Goal: Communication & Community: Answer question/provide support

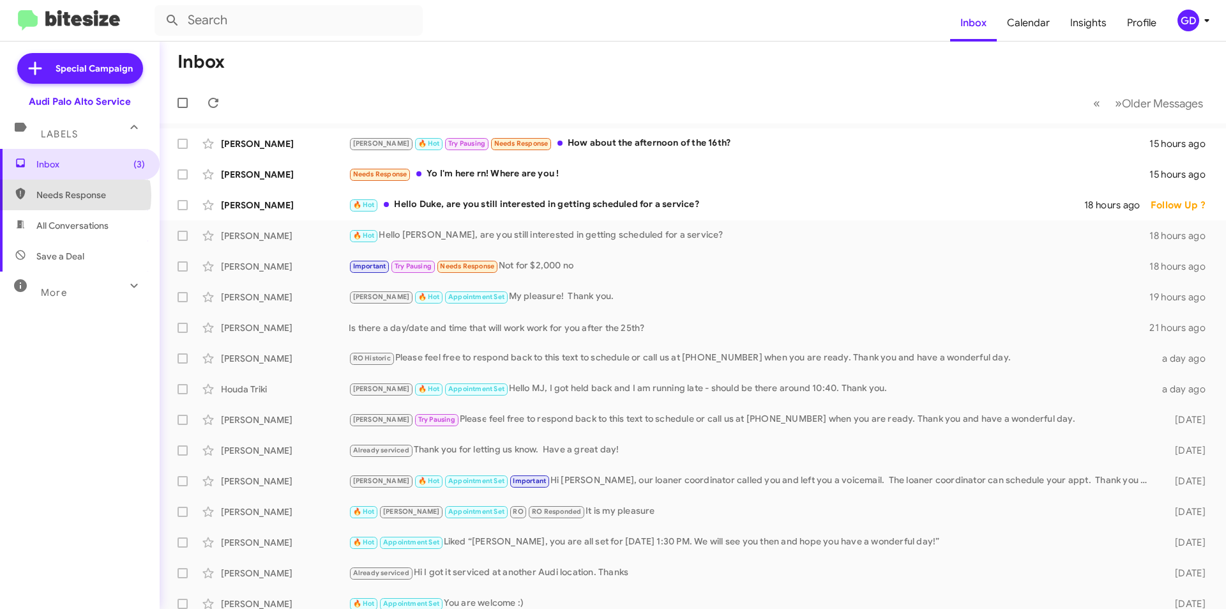
click at [68, 196] on span "Needs Response" at bounding box center [90, 194] width 109 height 13
type input "in:needs-response"
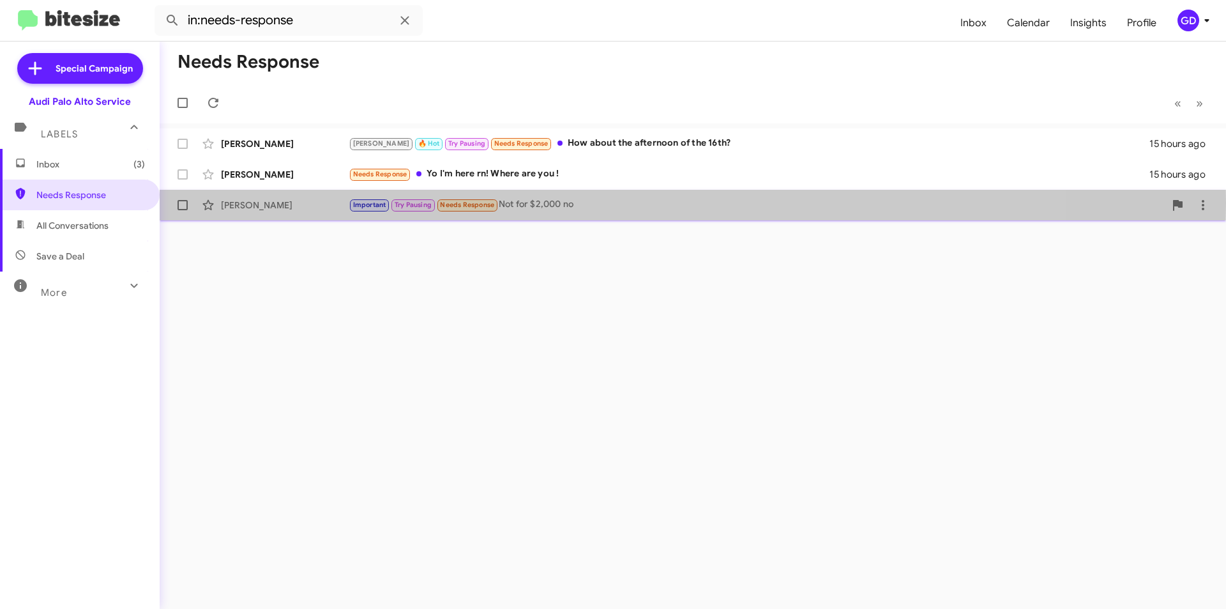
click at [254, 202] on div "[PERSON_NAME]" at bounding box center [285, 205] width 128 height 13
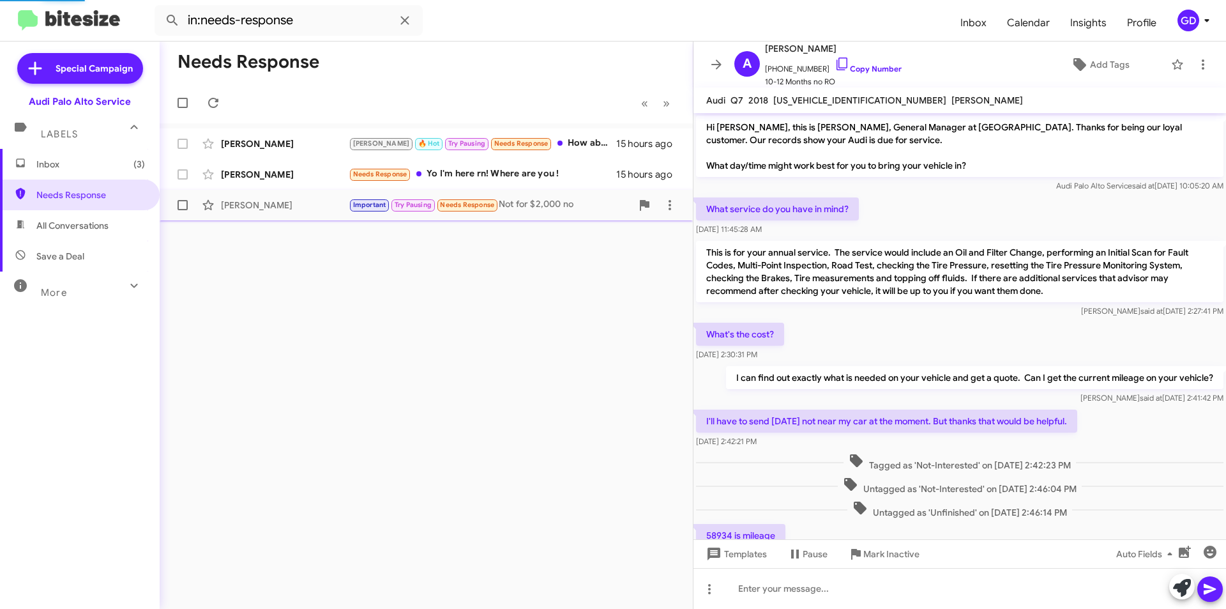
scroll to position [363, 0]
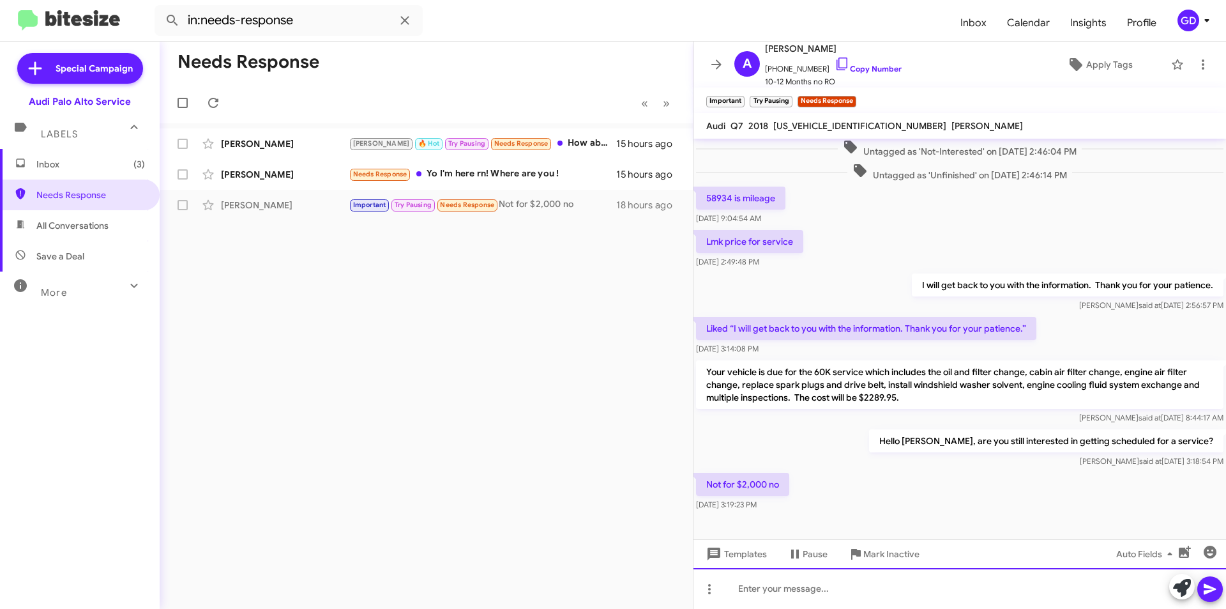
click at [746, 587] on div at bounding box center [960, 588] width 533 height 41
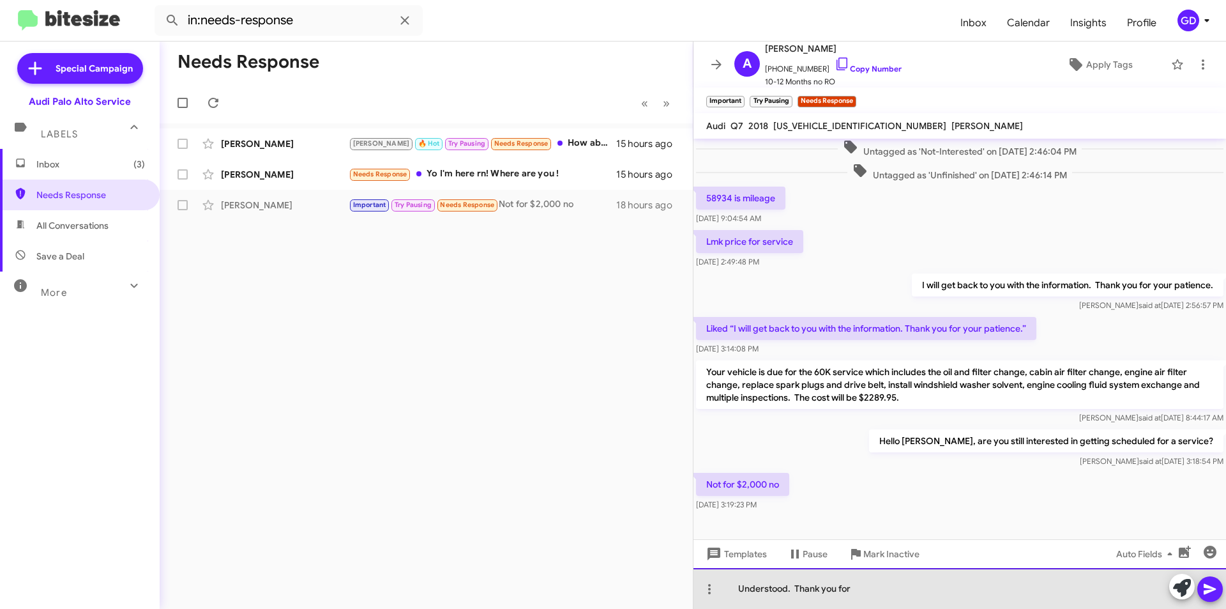
click at [878, 590] on div "Understood. Thank you for" at bounding box center [960, 588] width 533 height 41
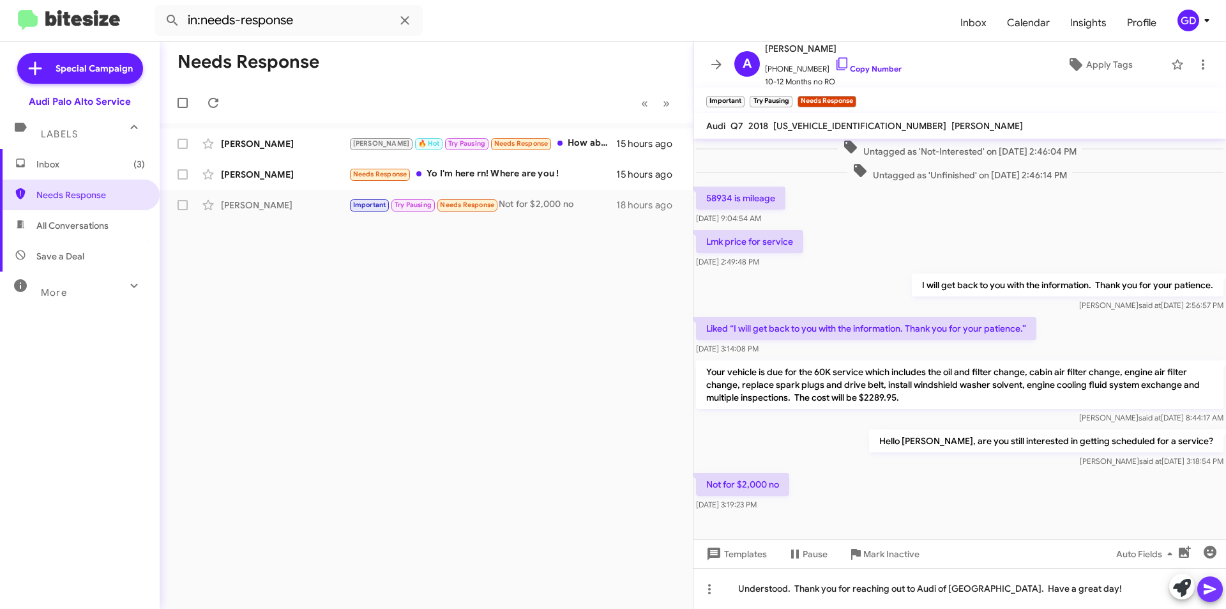
drag, startPoint x: 1213, startPoint y: 585, endPoint x: 1205, endPoint y: 581, distance: 9.1
click at [1213, 584] on icon at bounding box center [1210, 588] width 15 height 15
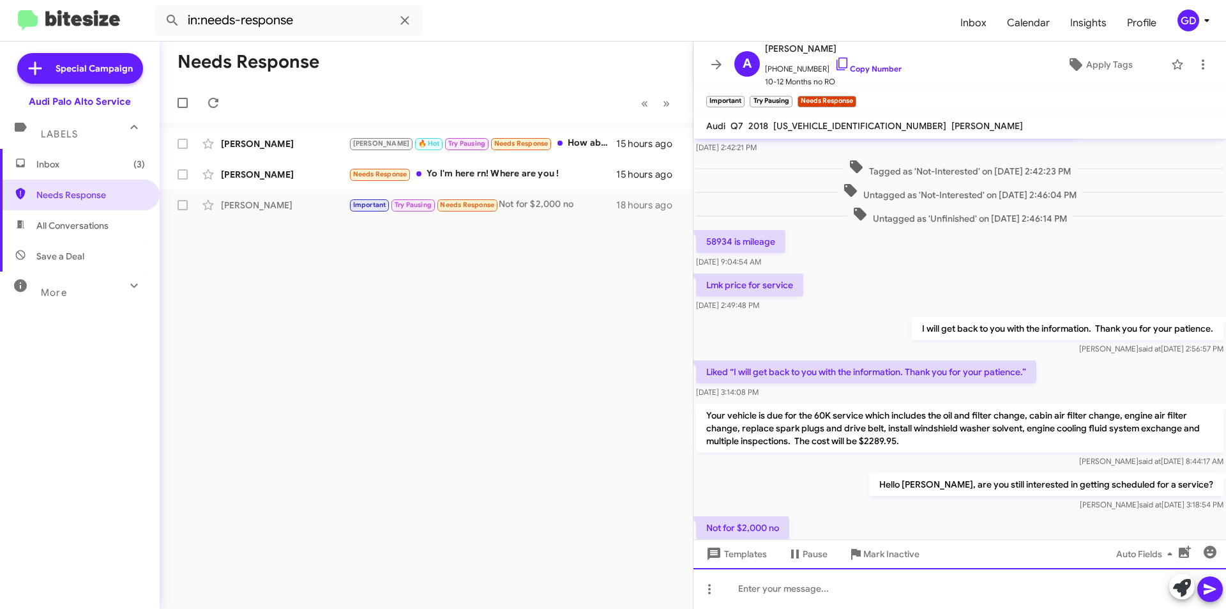
scroll to position [435, 0]
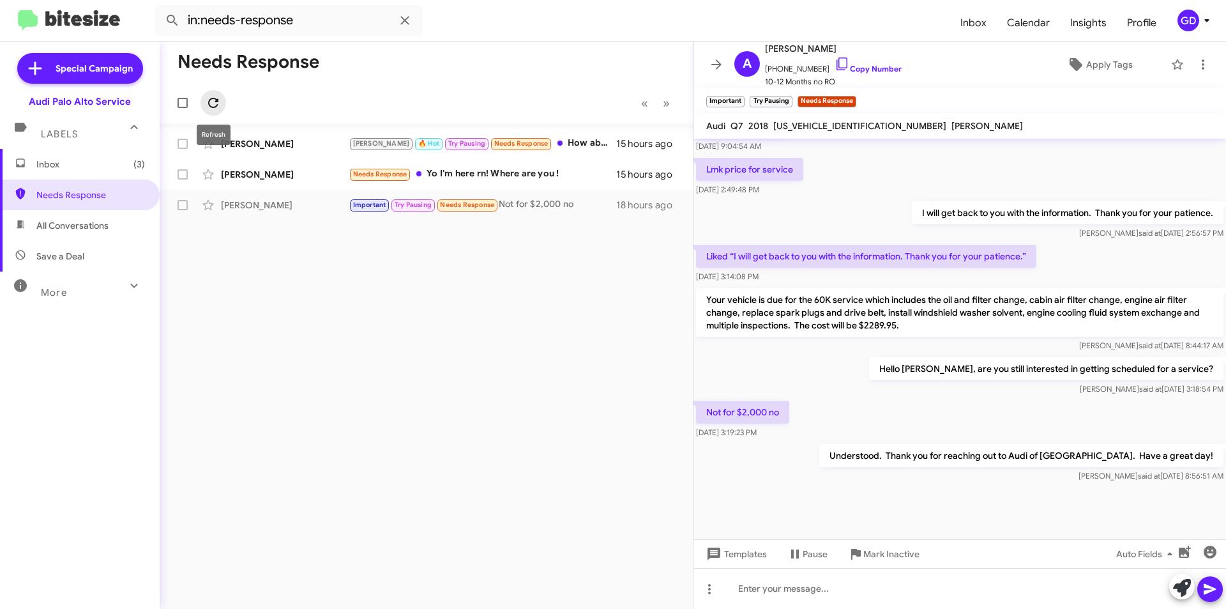
click at [208, 107] on icon at bounding box center [213, 102] width 15 height 15
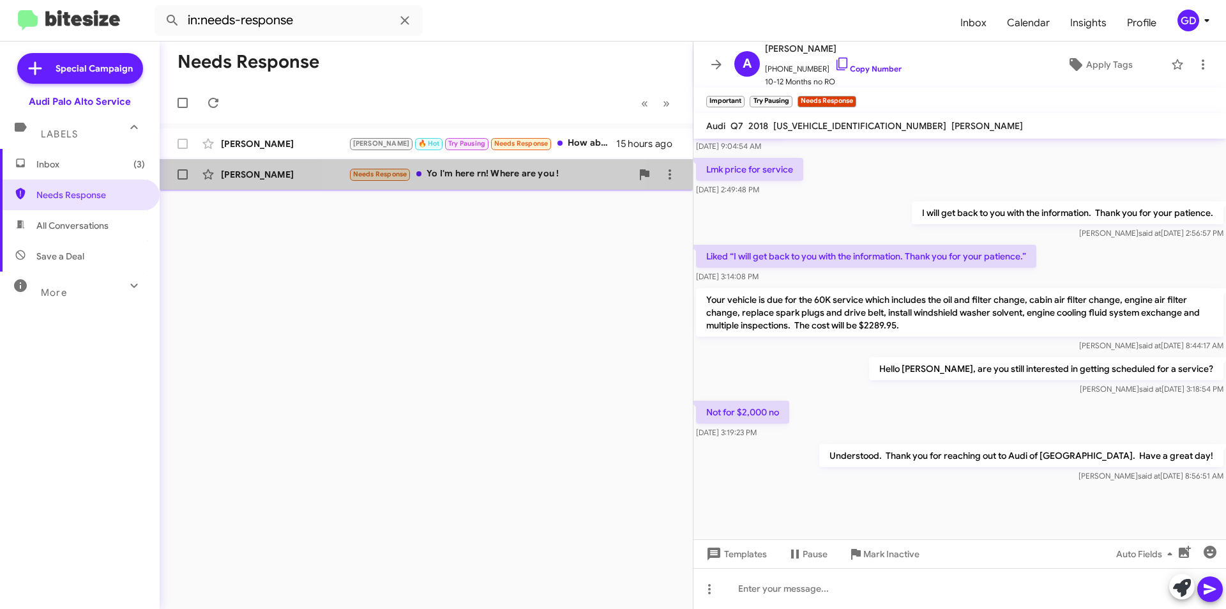
click at [458, 186] on div "[PERSON_NAME] Needs Response Yo I'm here rn! Where are you ! 15 hours ago" at bounding box center [426, 175] width 513 height 26
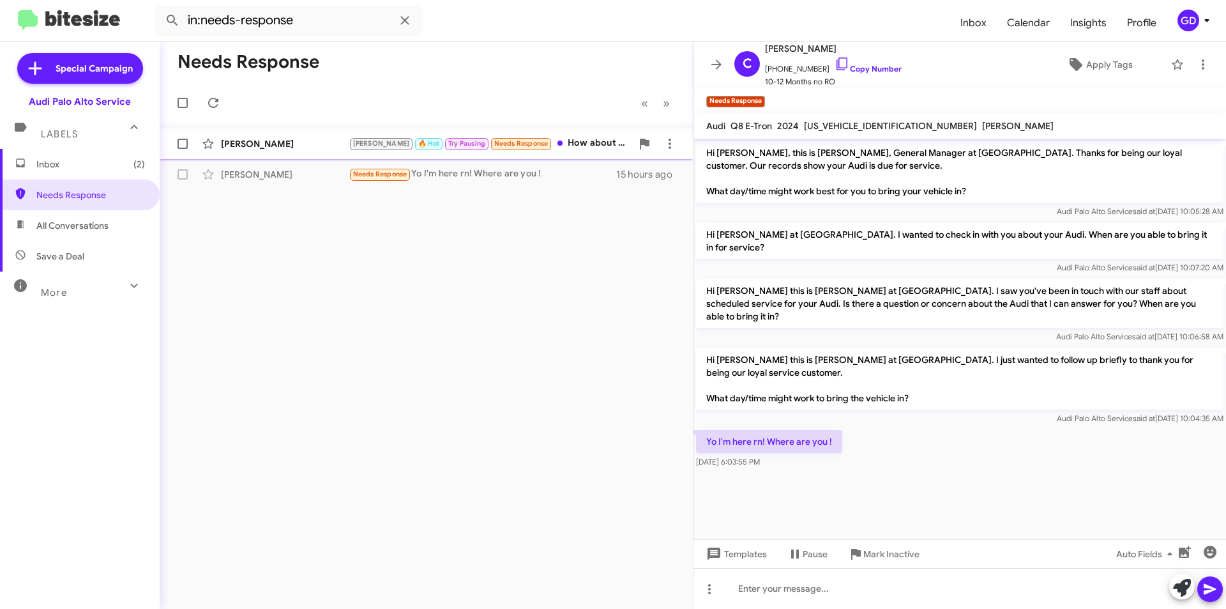
click at [247, 143] on div "[PERSON_NAME]" at bounding box center [285, 143] width 128 height 13
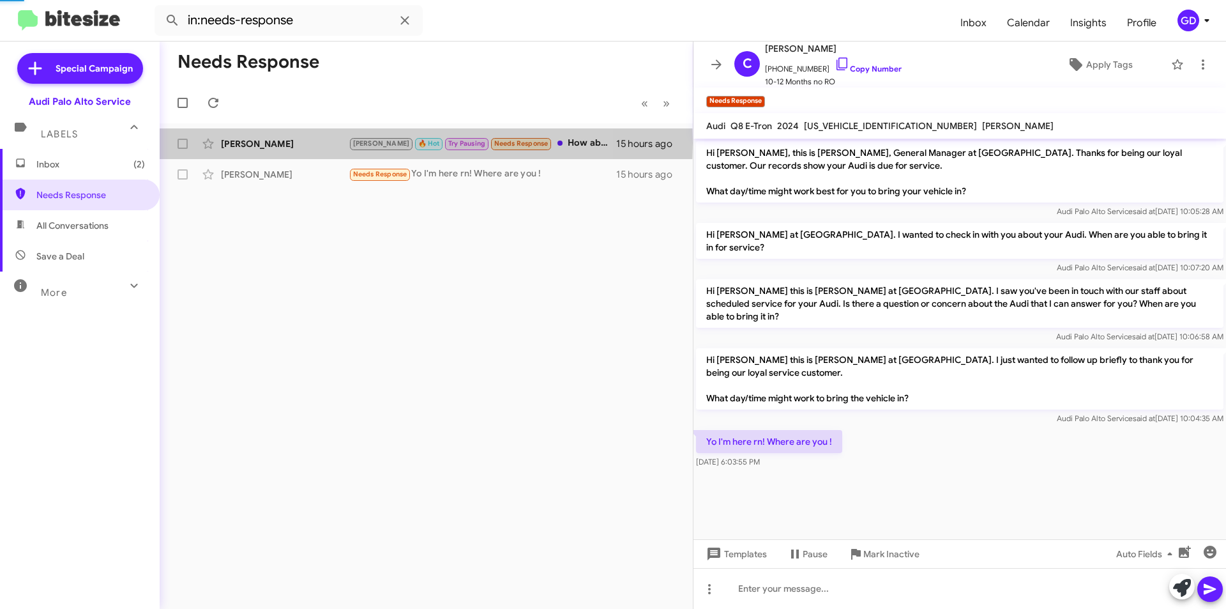
scroll to position [97, 0]
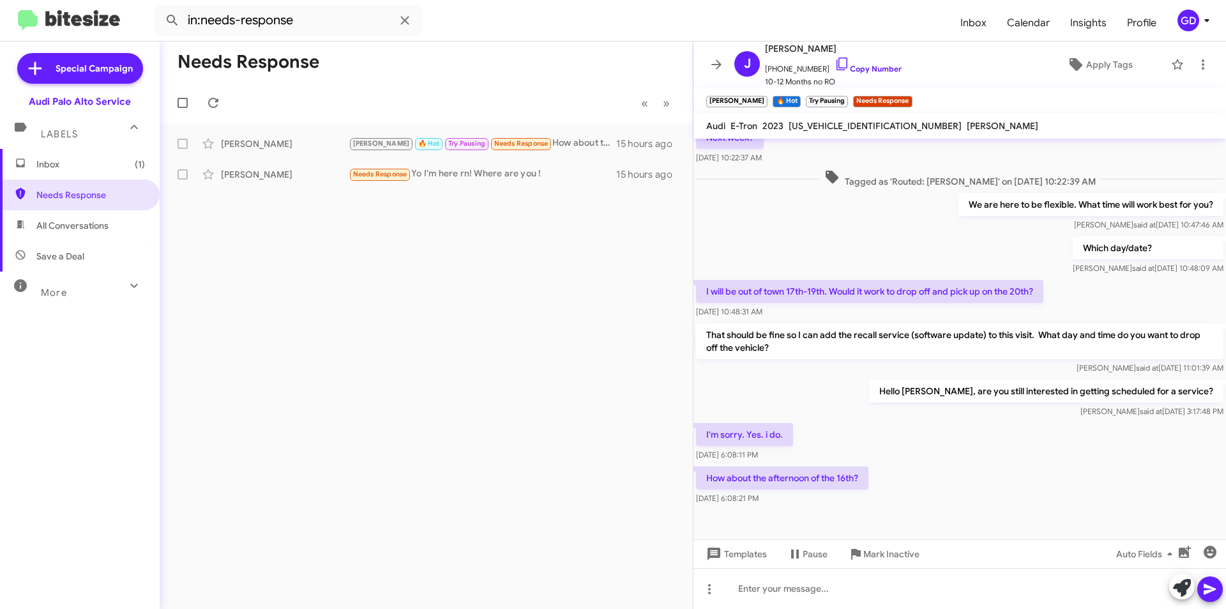
click at [758, 383] on div "Hello [PERSON_NAME], are you still interested in getting scheduled for a servic…" at bounding box center [960, 398] width 533 height 43
click at [864, 67] on link "Copy Number" at bounding box center [868, 69] width 67 height 10
click at [865, 65] on link "Copy Number" at bounding box center [868, 69] width 67 height 10
click at [762, 590] on div at bounding box center [960, 588] width 533 height 41
click at [752, 590] on div at bounding box center [960, 588] width 533 height 41
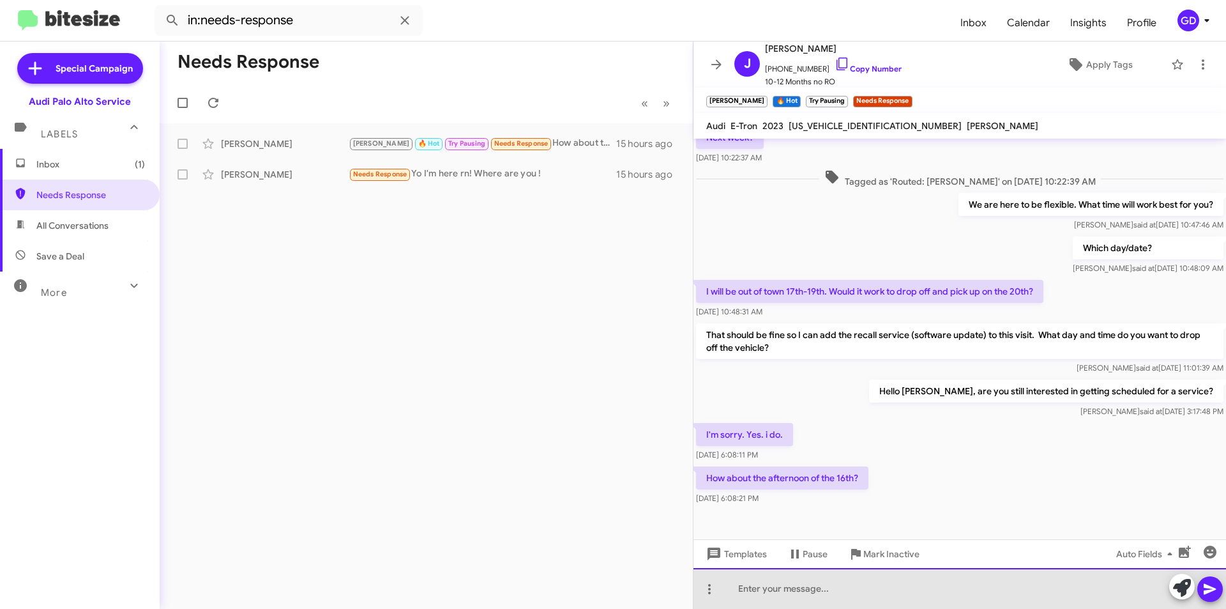
click at [747, 586] on div at bounding box center [960, 588] width 533 height 41
click at [1071, 588] on div "What time do you want to come in [DATE]? Our last appt is at 3:45 PM." at bounding box center [960, 588] width 533 height 41
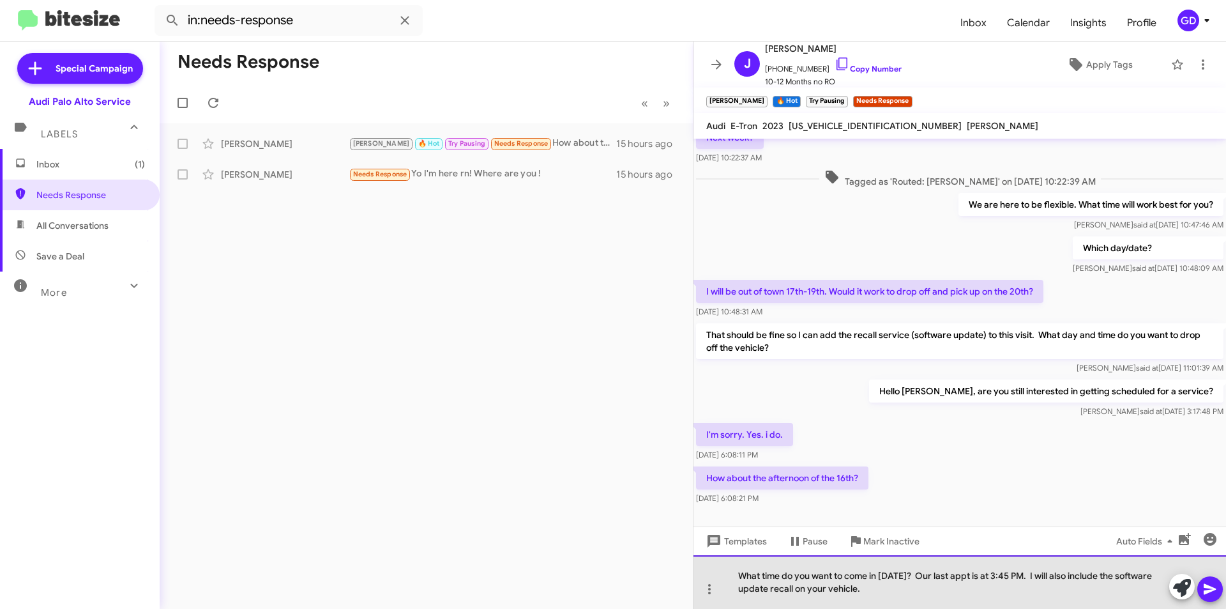
click at [859, 577] on div "What time do you want to come in [DATE]? Our last appt is at 3:45 PM. I will al…" at bounding box center [960, 582] width 533 height 54
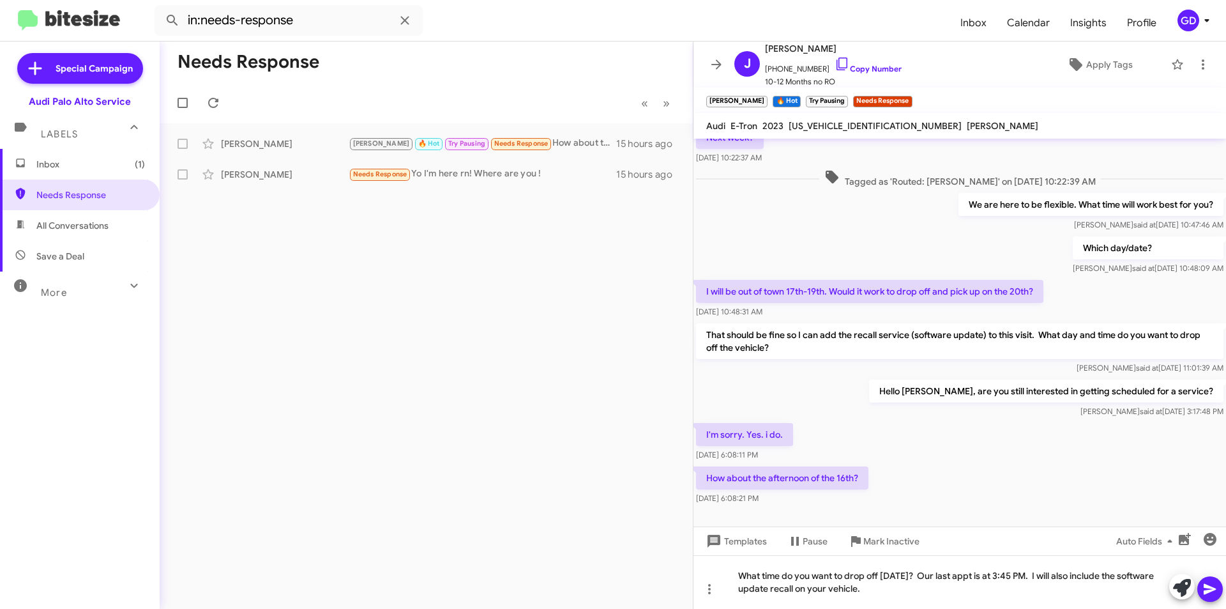
click at [1214, 586] on icon at bounding box center [1210, 588] width 15 height 15
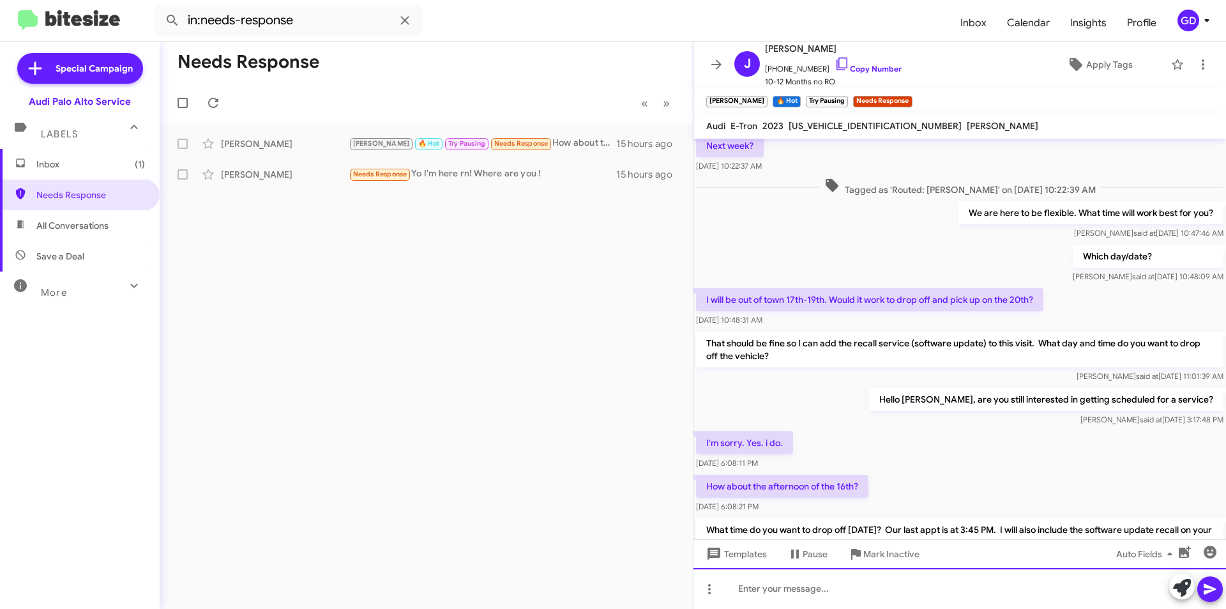
scroll to position [156, 0]
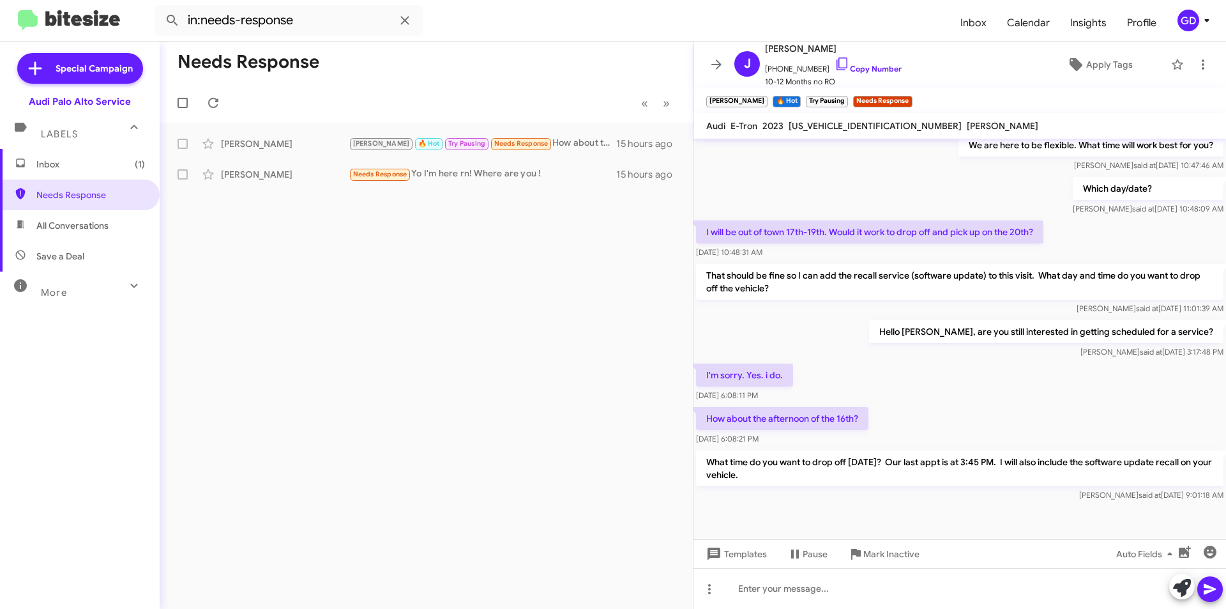
click at [66, 170] on span "Inbox (1)" at bounding box center [90, 164] width 109 height 13
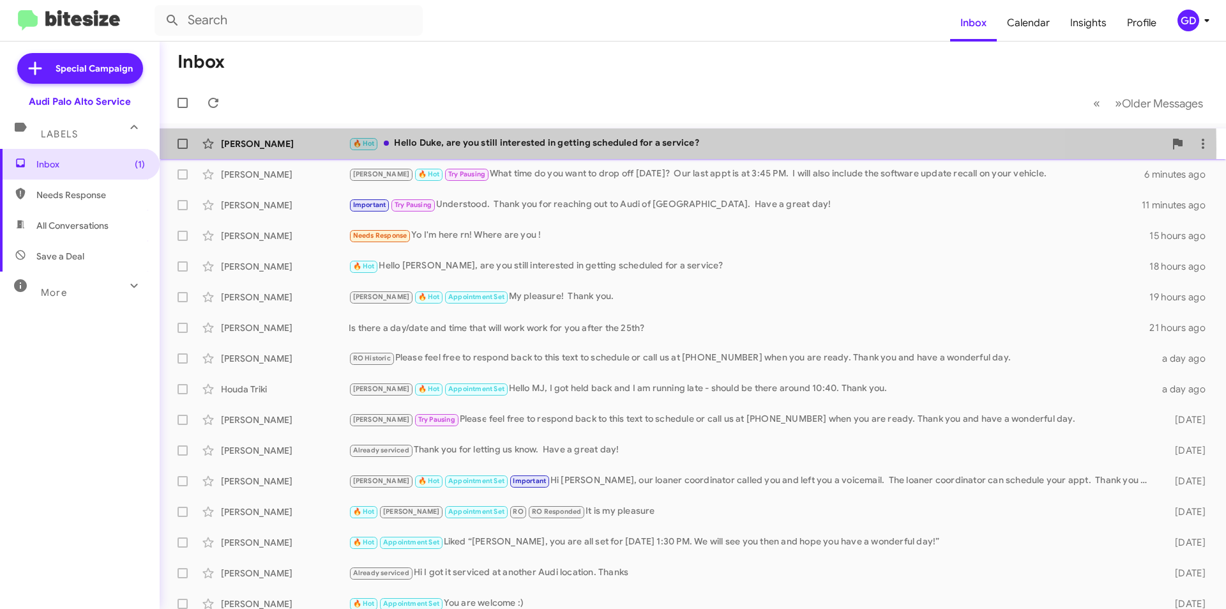
click at [492, 149] on div "🔥 Hot Hello Duke, are you still interested in getting scheduled for a service?" at bounding box center [757, 143] width 816 height 15
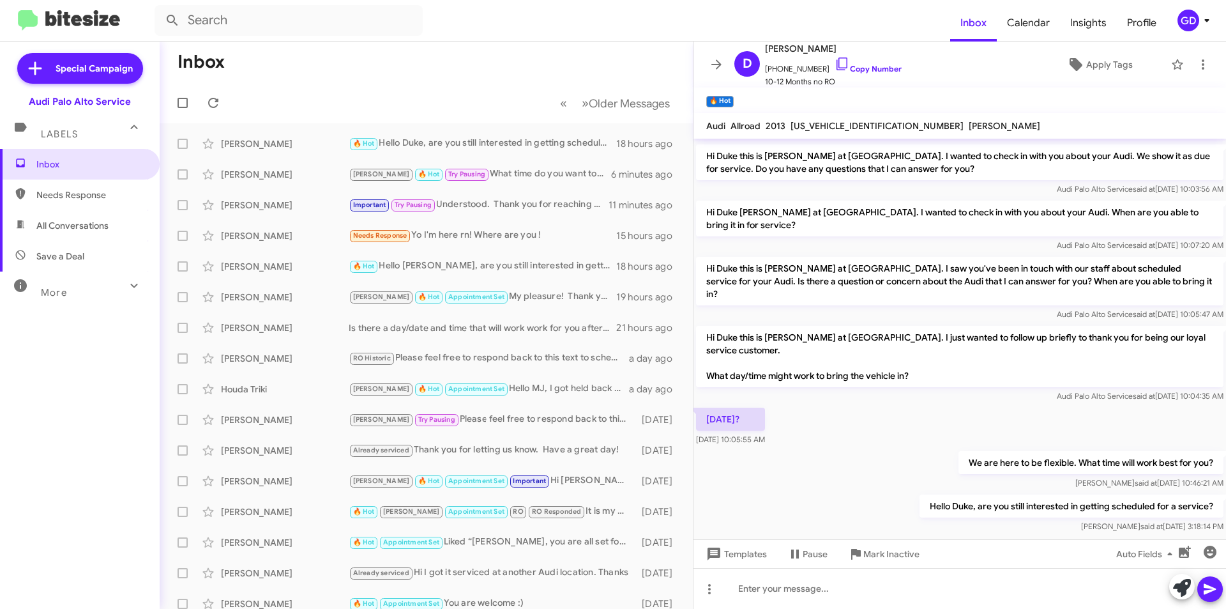
scroll to position [291, 0]
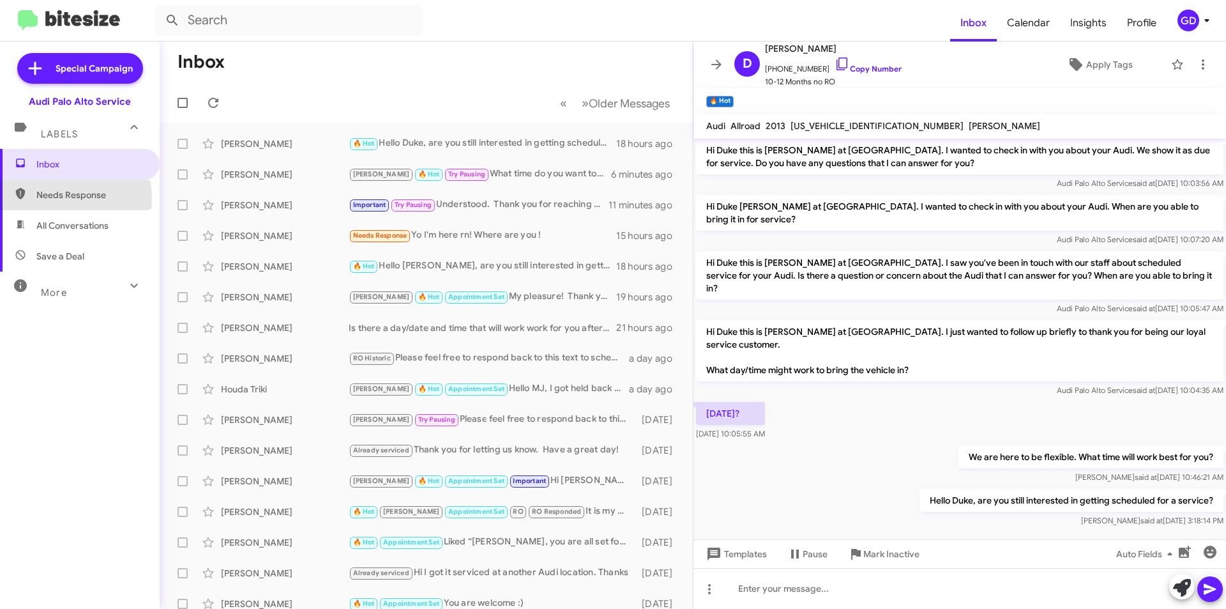
click at [61, 197] on span "Needs Response" at bounding box center [90, 194] width 109 height 13
type input "in:needs-response"
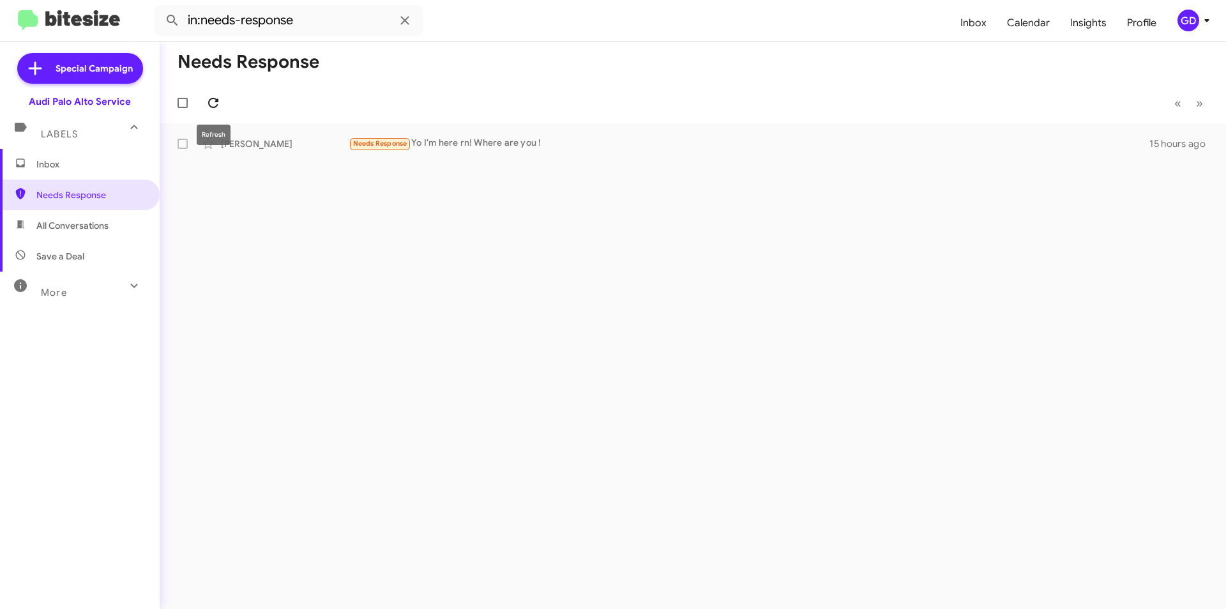
click at [218, 105] on icon at bounding box center [213, 102] width 15 height 15
click at [275, 146] on div "[PERSON_NAME]" at bounding box center [285, 143] width 128 height 13
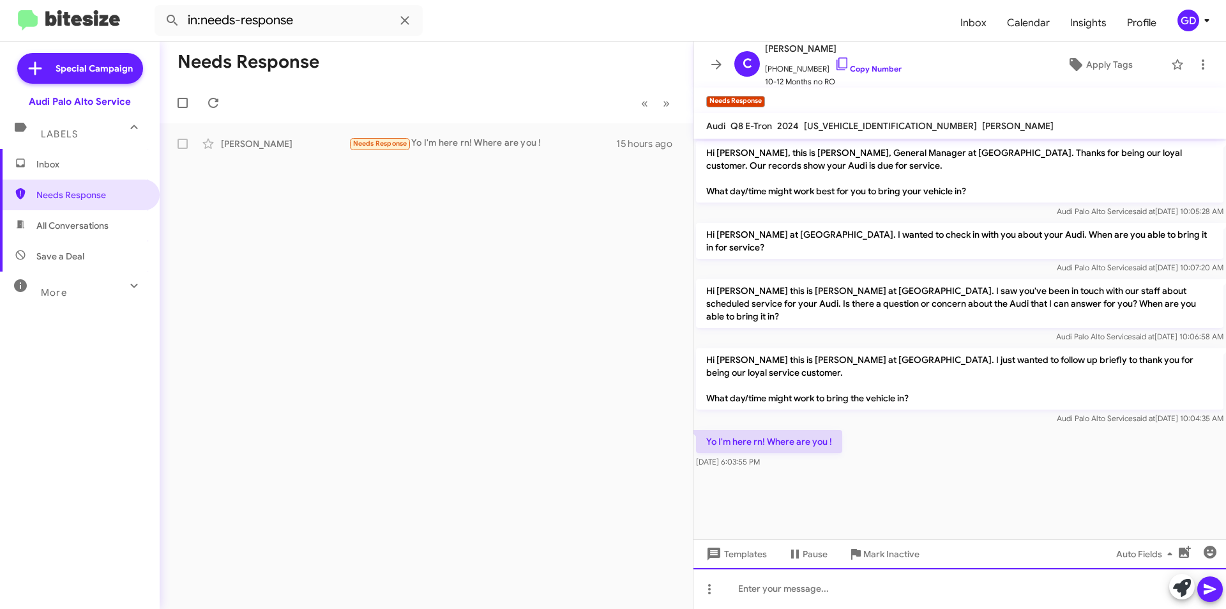
click at [747, 585] on div at bounding box center [960, 588] width 533 height 41
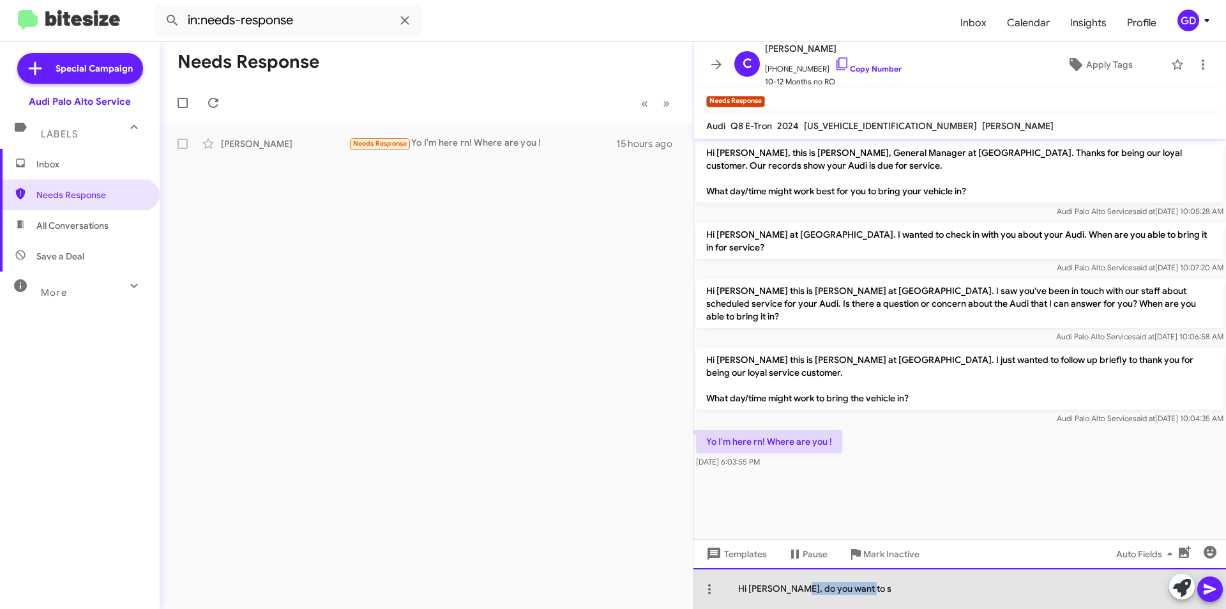
drag, startPoint x: 795, startPoint y: 586, endPoint x: 919, endPoint y: 583, distance: 123.3
click at [919, 583] on div "Hi [PERSON_NAME], do you want to s" at bounding box center [960, 588] width 533 height 41
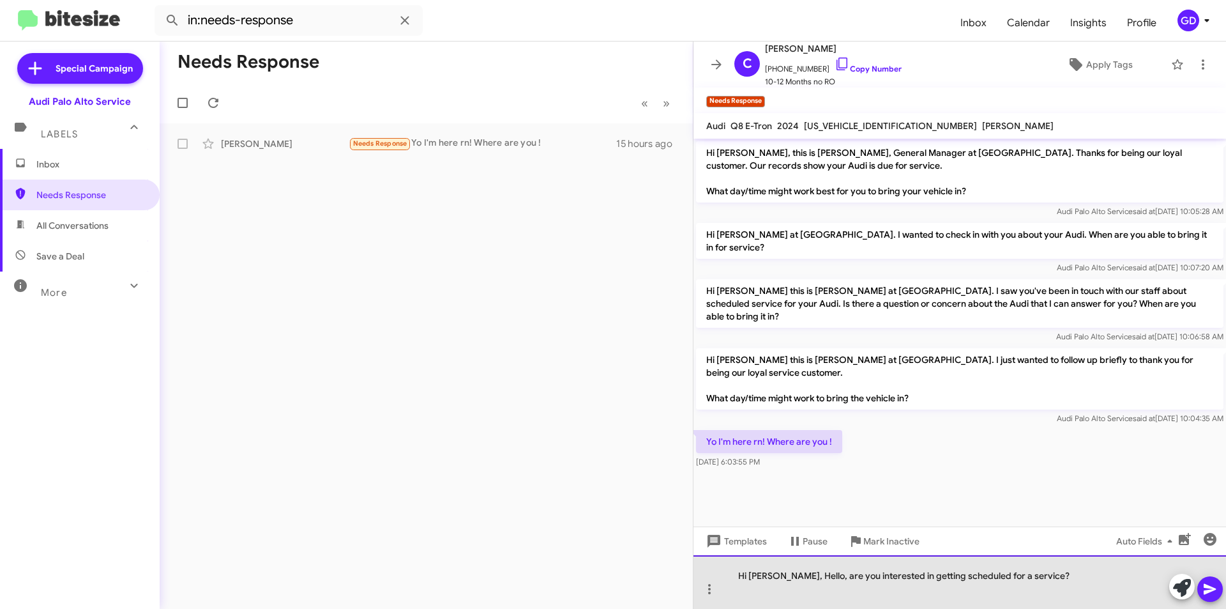
click at [805, 572] on div "Hi [PERSON_NAME], Hello, are you interested in getting scheduled for a service?" at bounding box center [960, 582] width 533 height 54
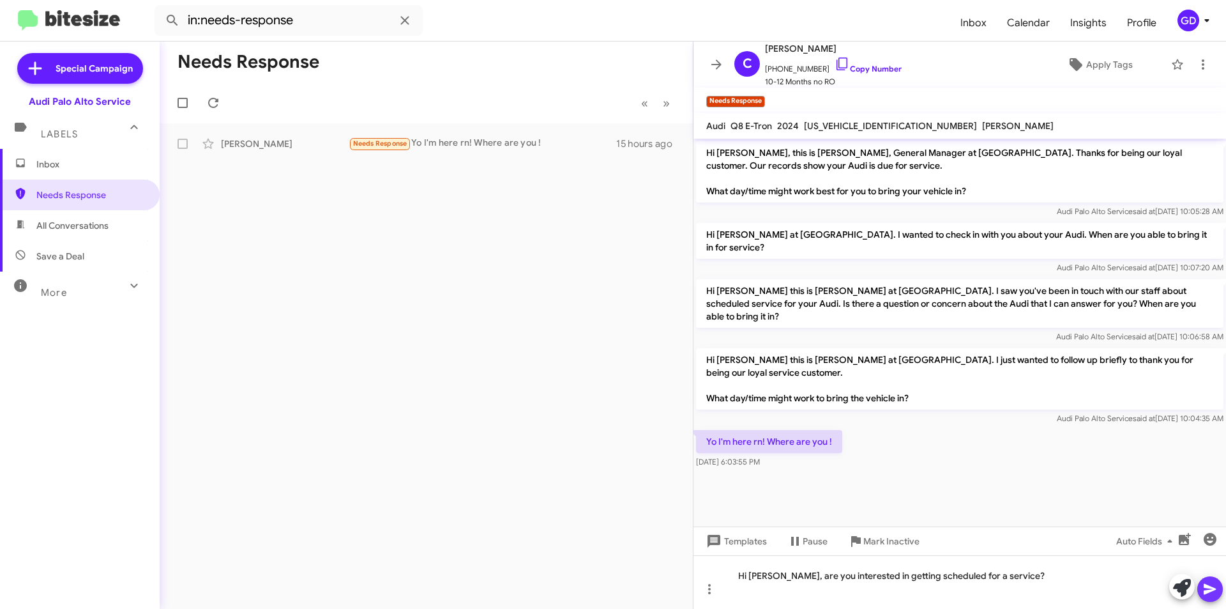
click at [1217, 589] on icon at bounding box center [1210, 588] width 15 height 15
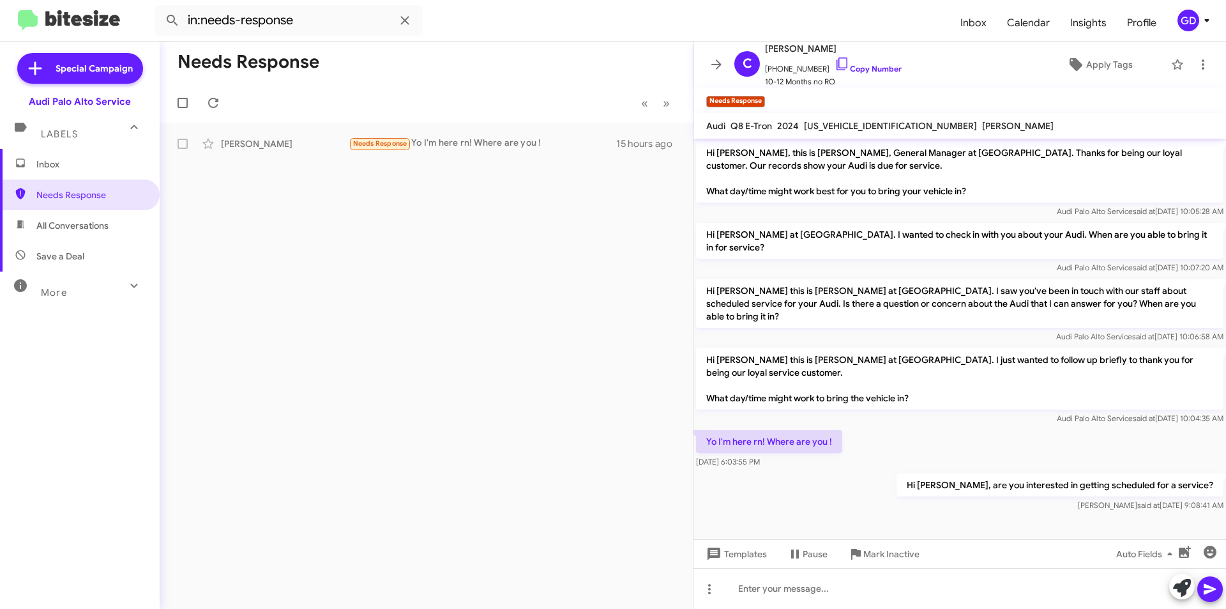
drag, startPoint x: 234, startPoint y: 265, endPoint x: 277, endPoint y: 244, distance: 48.3
click at [236, 263] on div "Needs Response « Previous » Next [PERSON_NAME] Needs Response Yo I'm here rn! W…" at bounding box center [426, 325] width 533 height 567
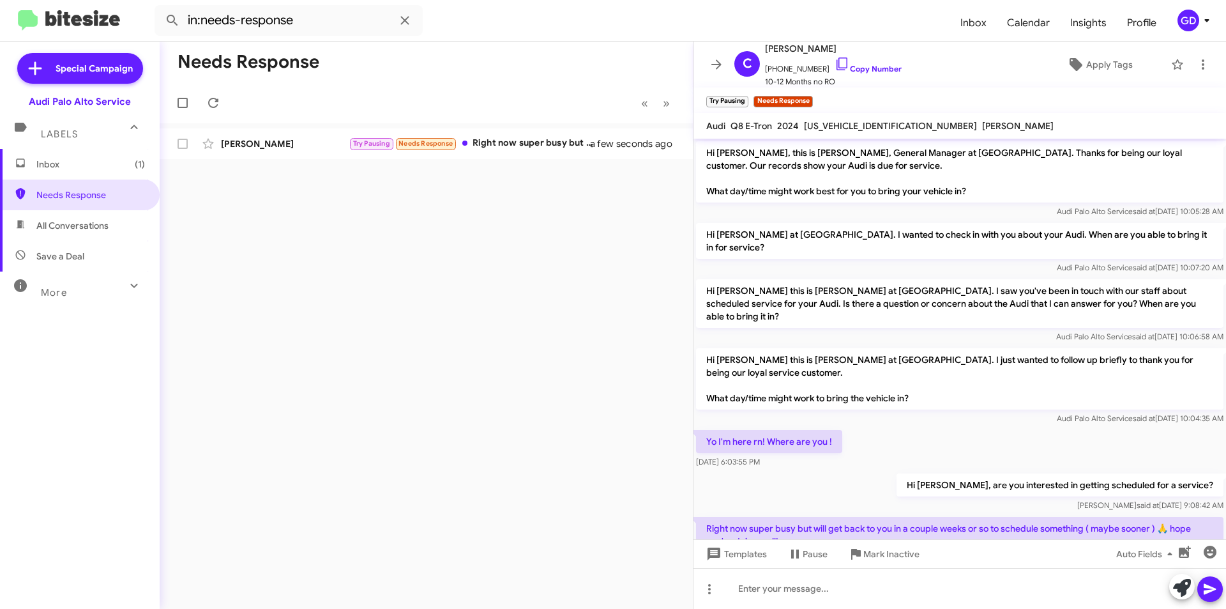
scroll to position [41, 0]
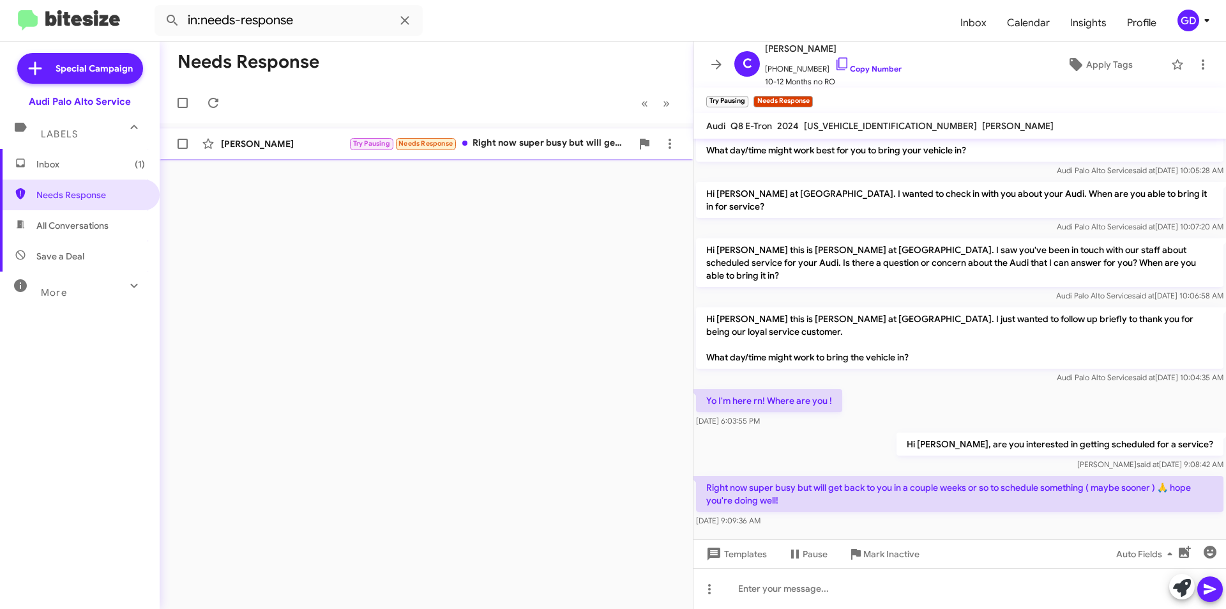
click at [273, 146] on div "[PERSON_NAME]" at bounding box center [285, 143] width 128 height 13
click at [733, 590] on div at bounding box center [960, 588] width 533 height 41
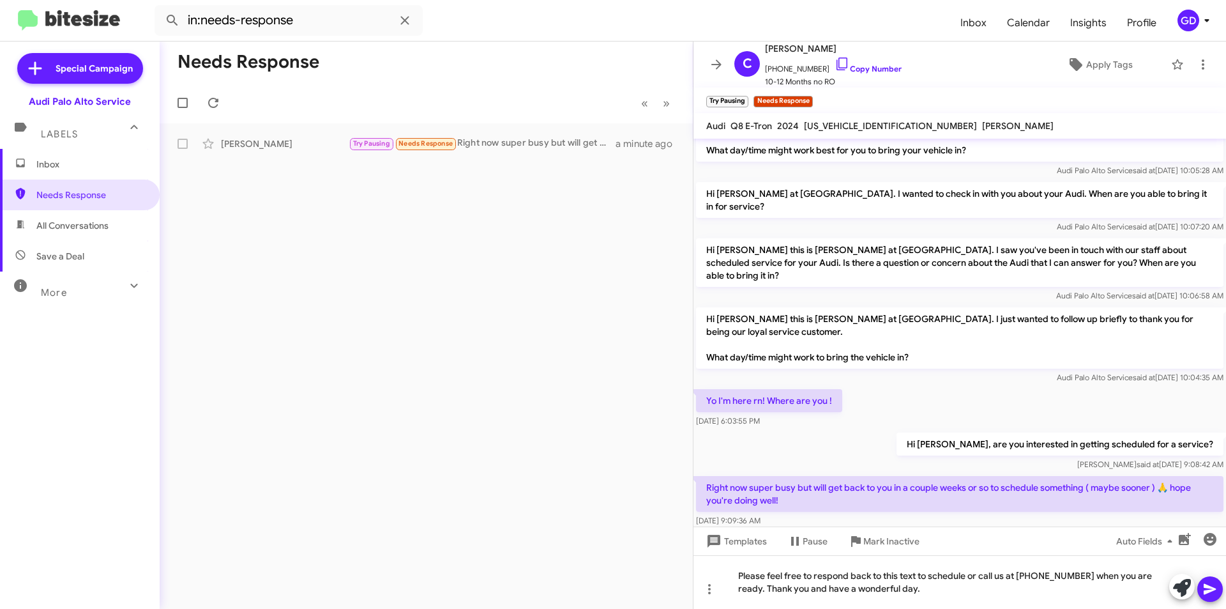
click at [1210, 591] on icon at bounding box center [1210, 589] width 12 height 11
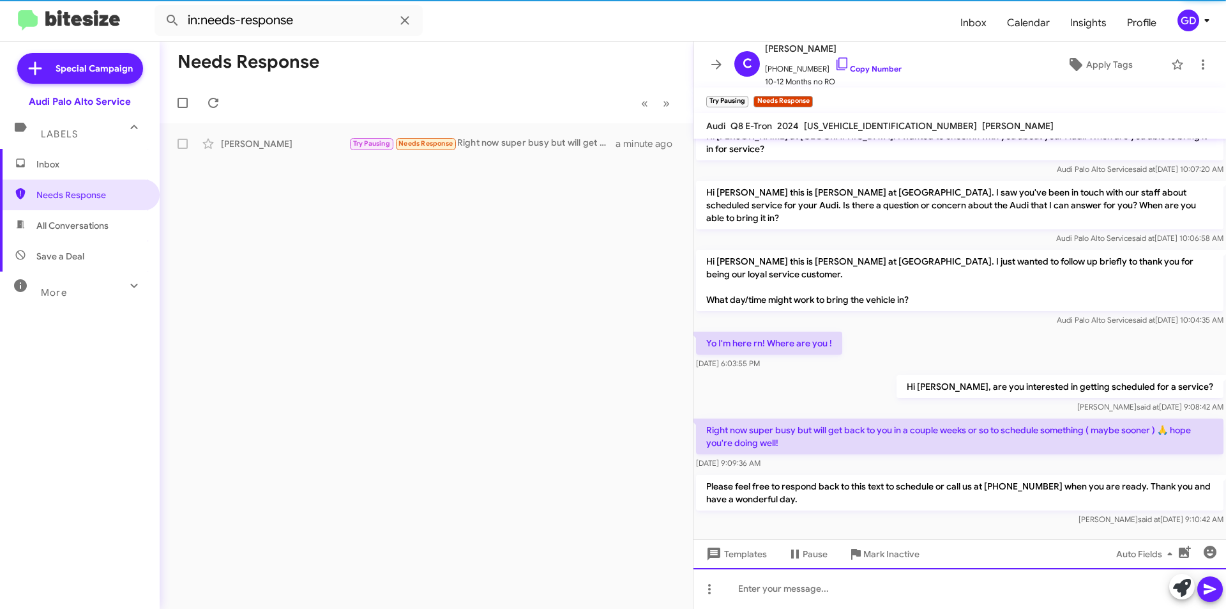
scroll to position [100, 0]
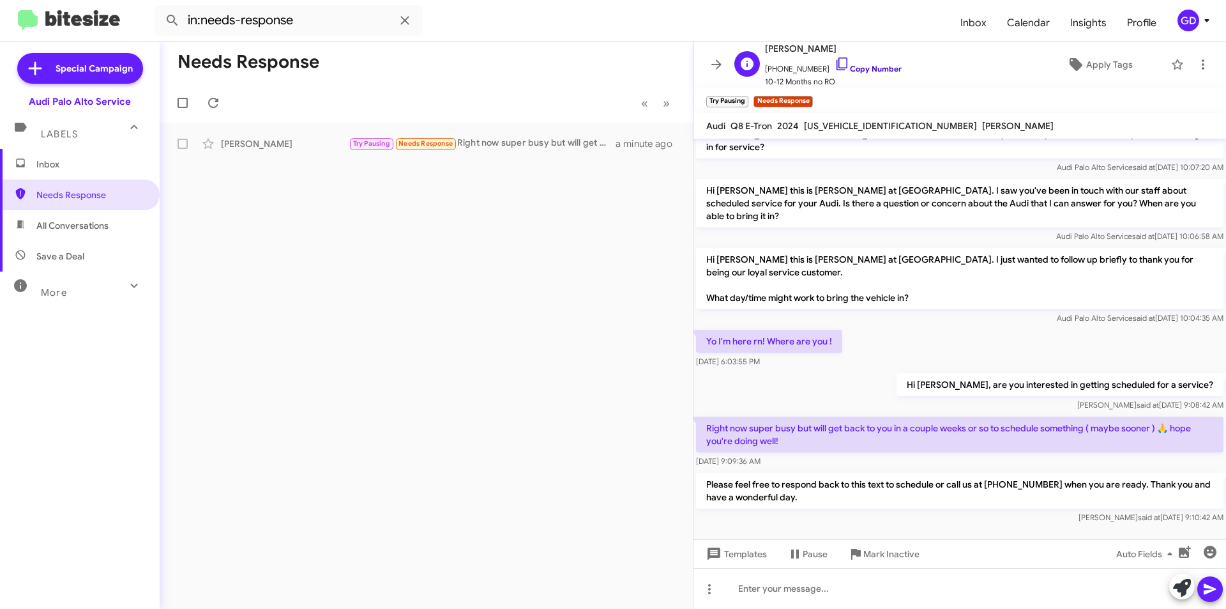
click at [862, 68] on link "Copy Number" at bounding box center [868, 69] width 67 height 10
click at [49, 167] on span "Inbox" at bounding box center [90, 164] width 109 height 13
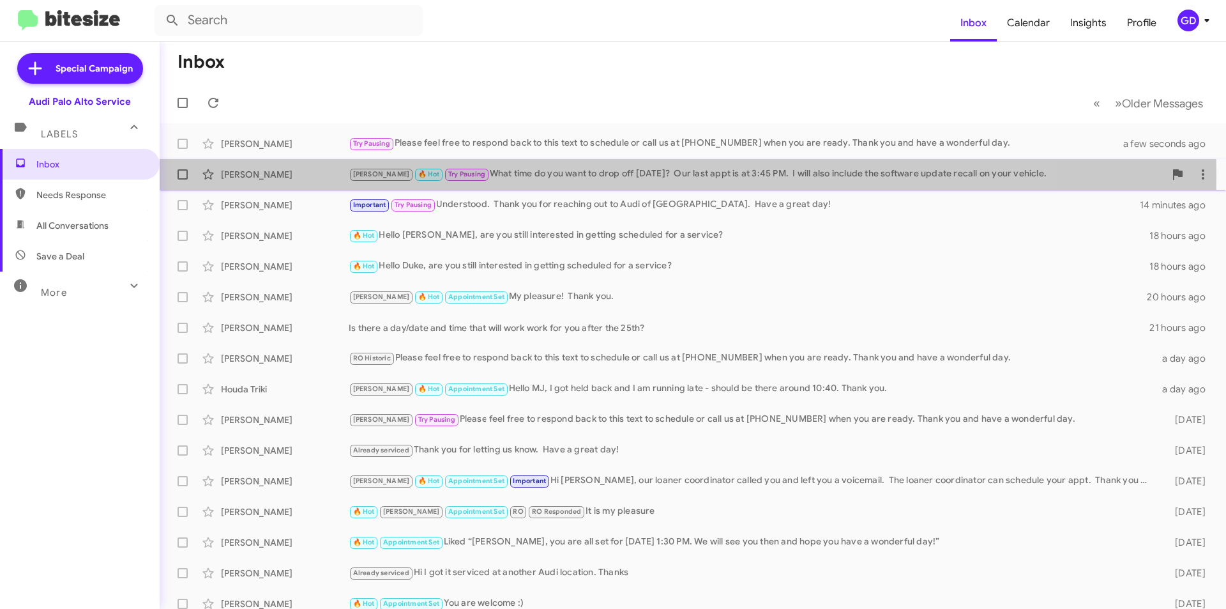
click at [245, 175] on div "[PERSON_NAME]" at bounding box center [285, 174] width 128 height 13
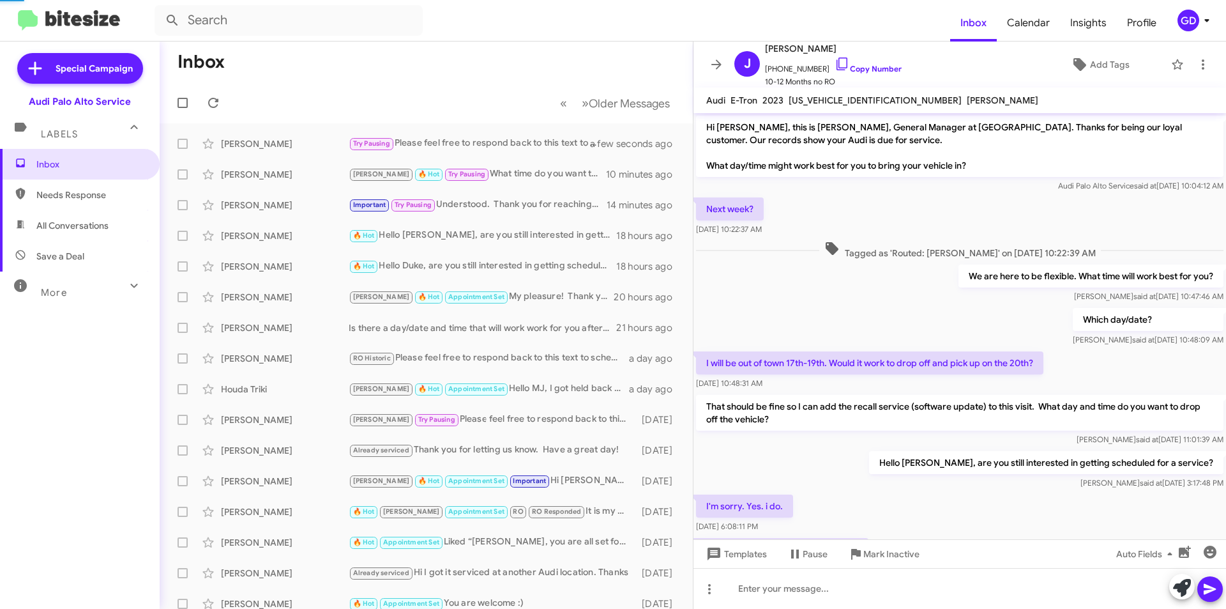
scroll to position [131, 0]
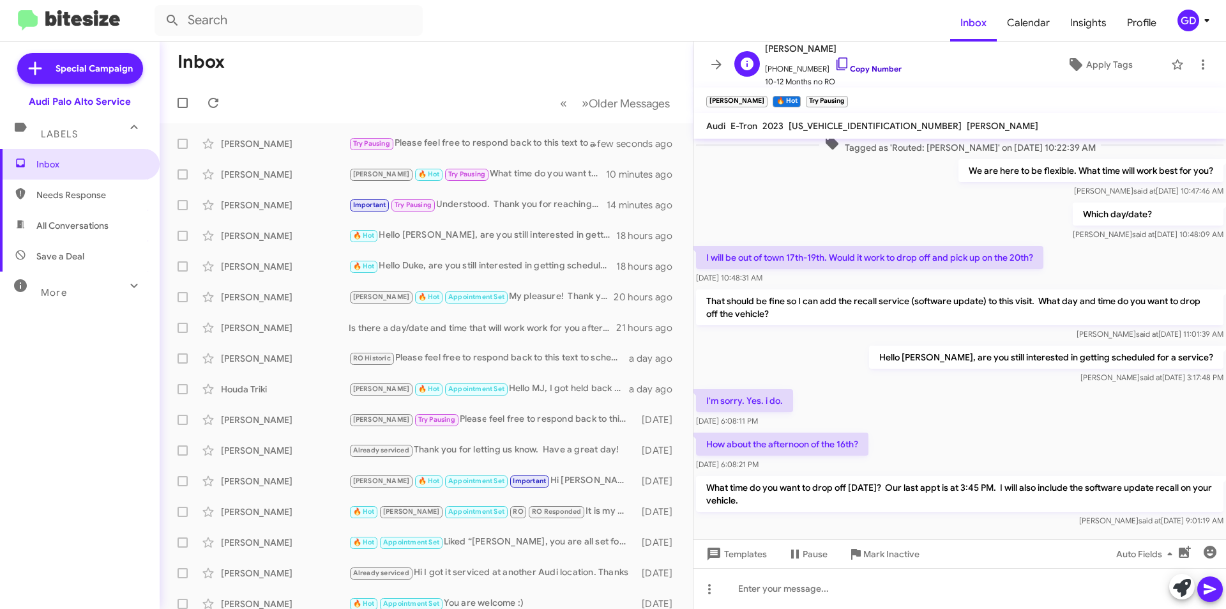
click at [856, 70] on link "Copy Number" at bounding box center [868, 69] width 67 height 10
click at [245, 210] on div "[PERSON_NAME]" at bounding box center [285, 205] width 128 height 13
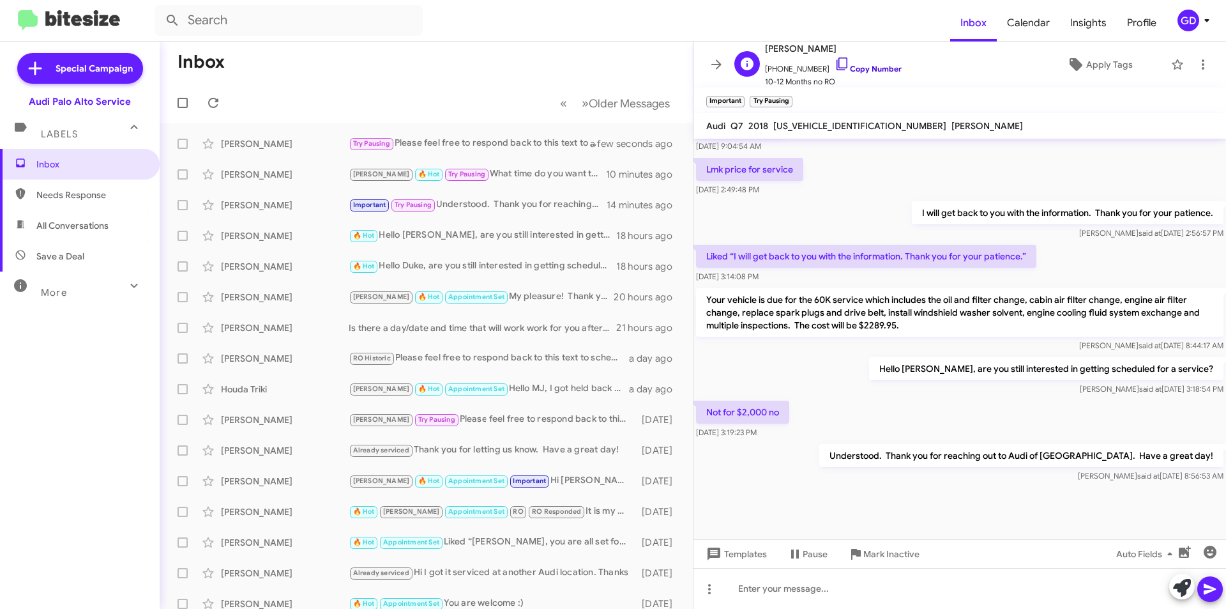
click at [860, 66] on link "Copy Number" at bounding box center [868, 69] width 67 height 10
click at [416, 238] on div "🔥 Hot Hello [PERSON_NAME], are you still interested in getting scheduled for a …" at bounding box center [490, 235] width 283 height 15
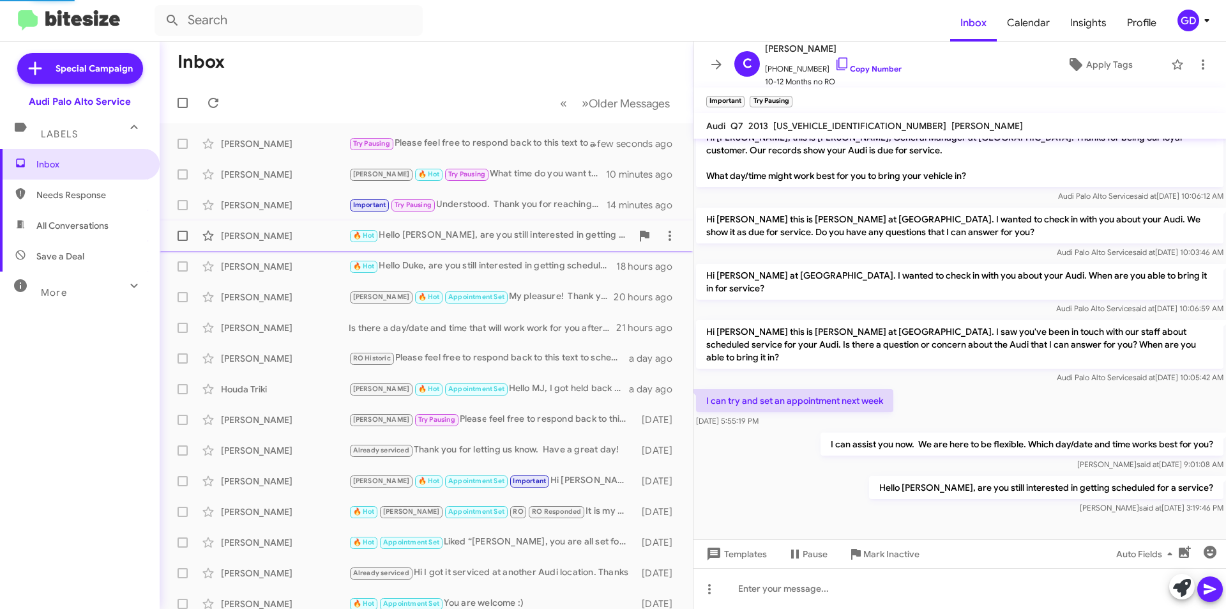
scroll to position [3, 0]
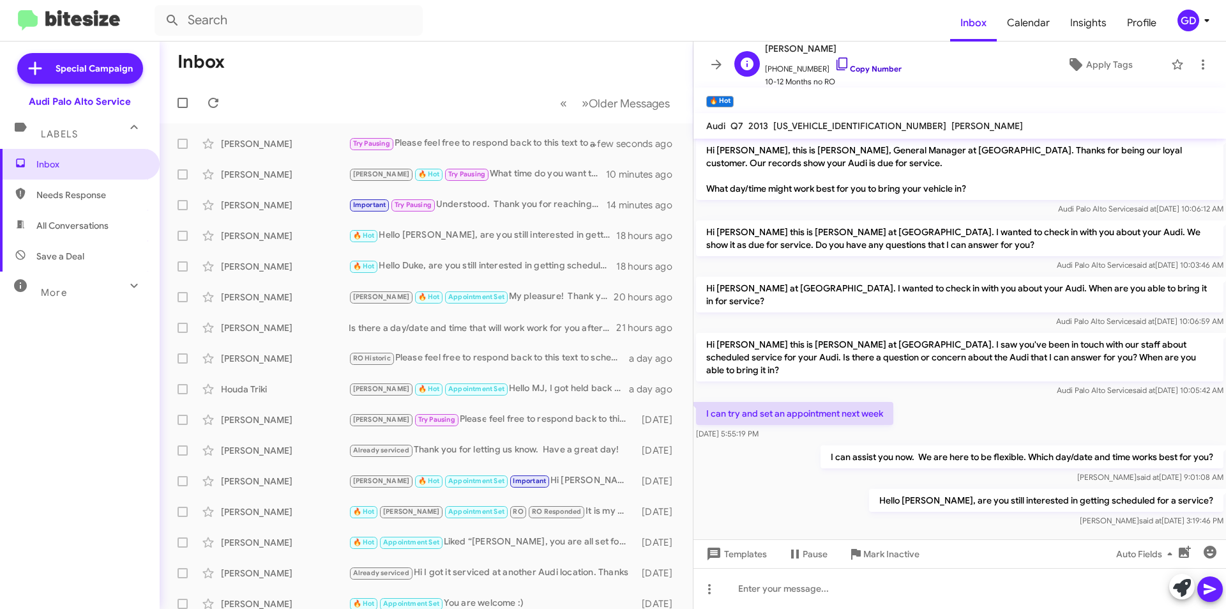
click at [860, 68] on link "Copy Number" at bounding box center [868, 69] width 67 height 10
